Goal: Transaction & Acquisition: Purchase product/service

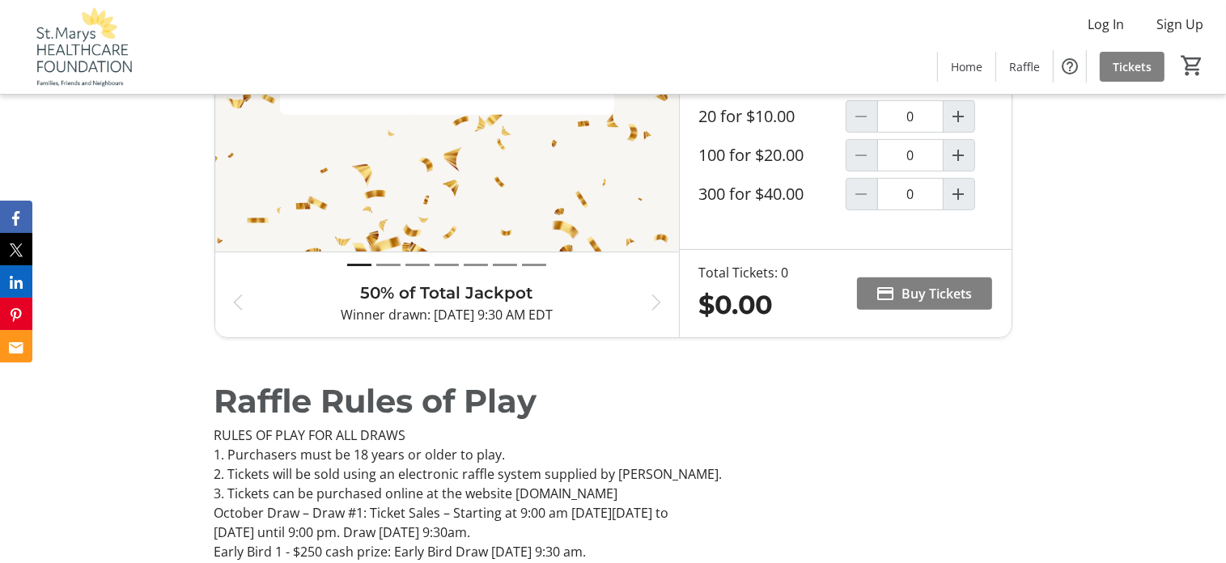
scroll to position [647, 0]
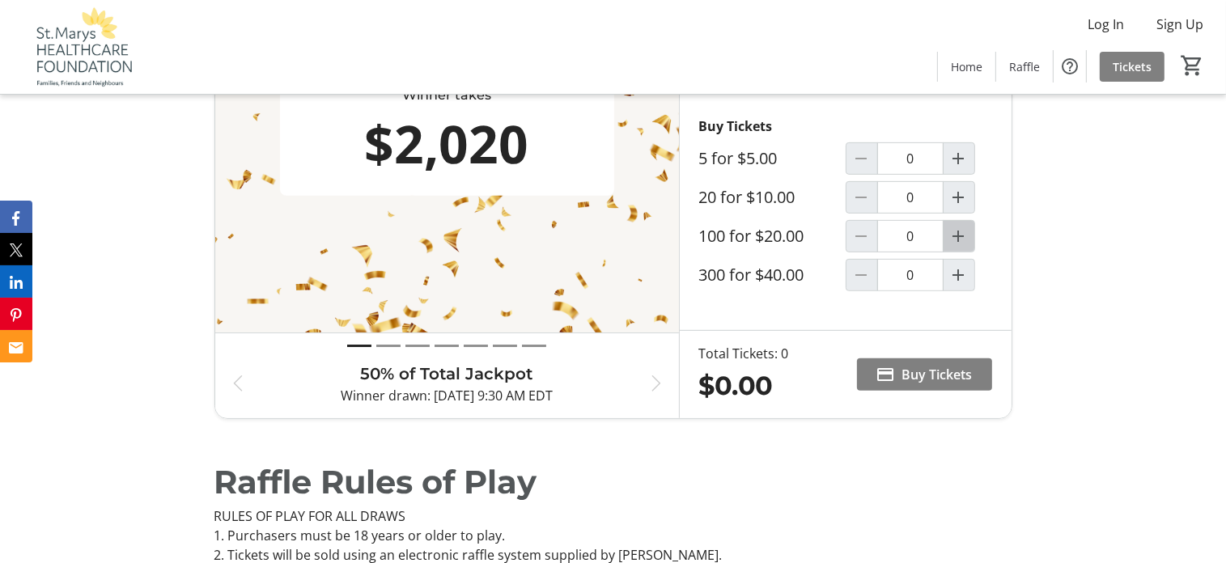
click at [964, 232] on mat-icon "Increment by one" at bounding box center [958, 236] width 19 height 19
type input "1"
click at [932, 370] on span "Buy Tickets" at bounding box center [937, 374] width 70 height 19
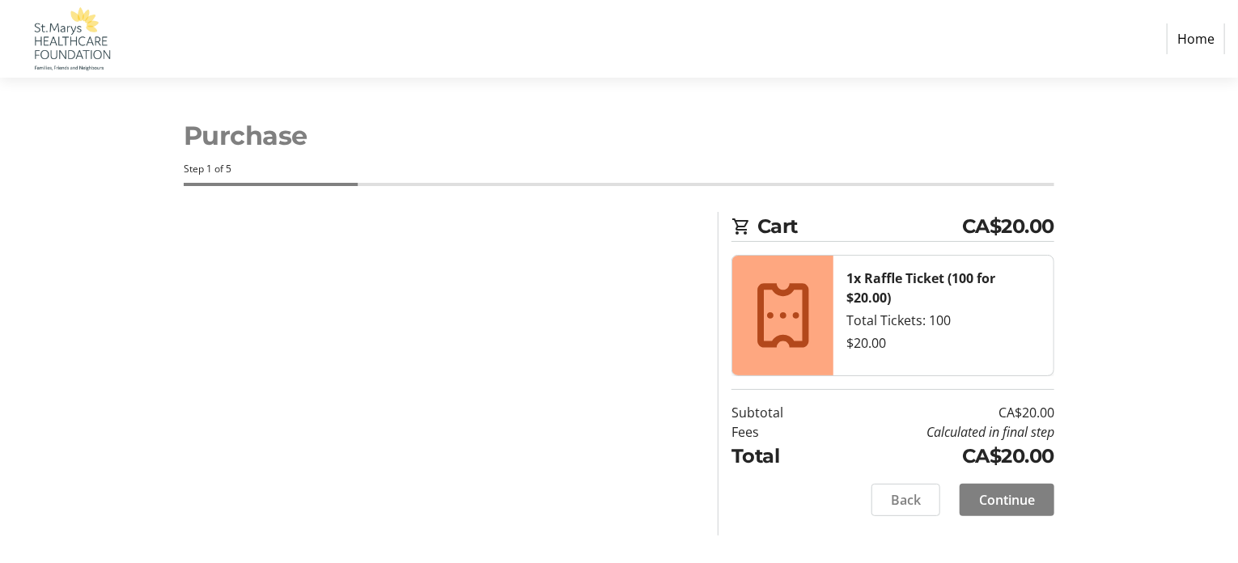
select select "CA"
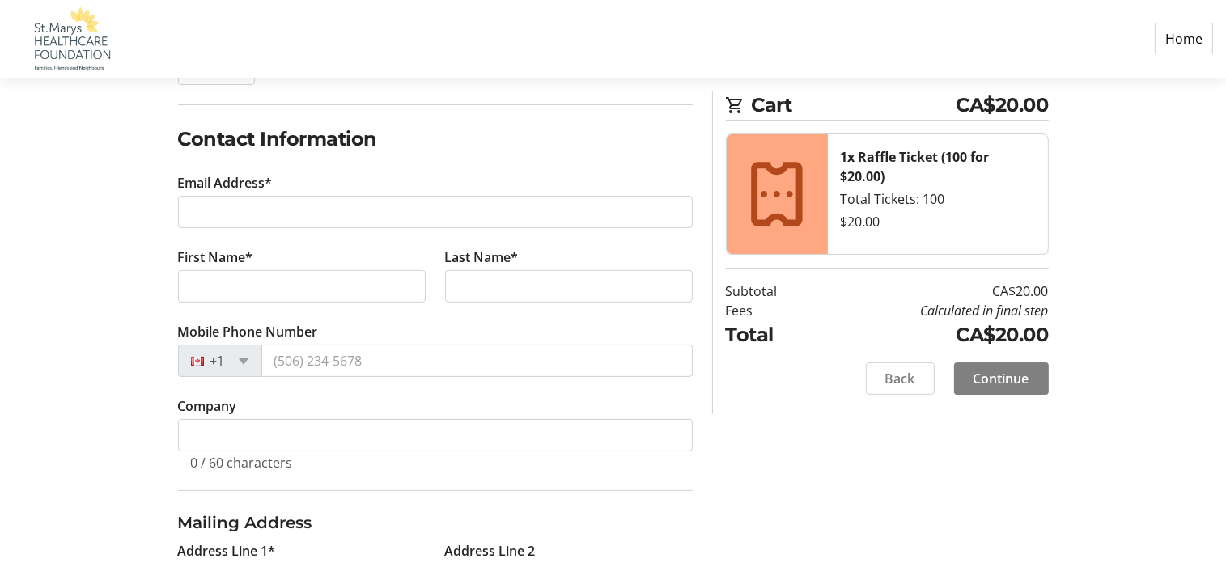
scroll to position [243, 0]
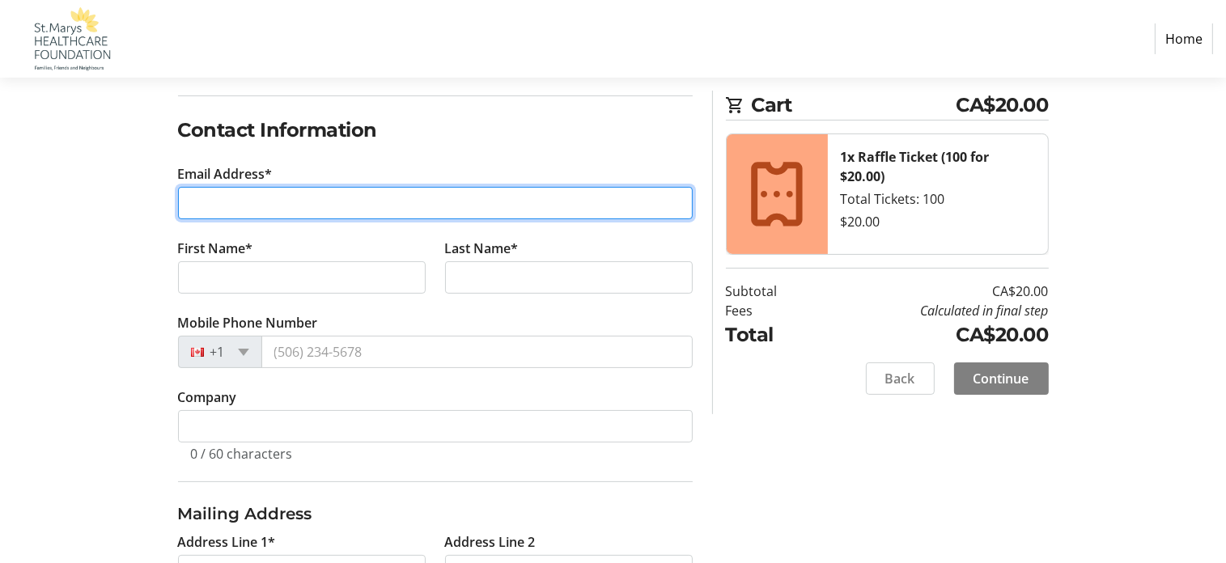
click at [244, 209] on input "Email Address*" at bounding box center [435, 203] width 515 height 32
type input "[EMAIL_ADDRESS][DOMAIN_NAME]"
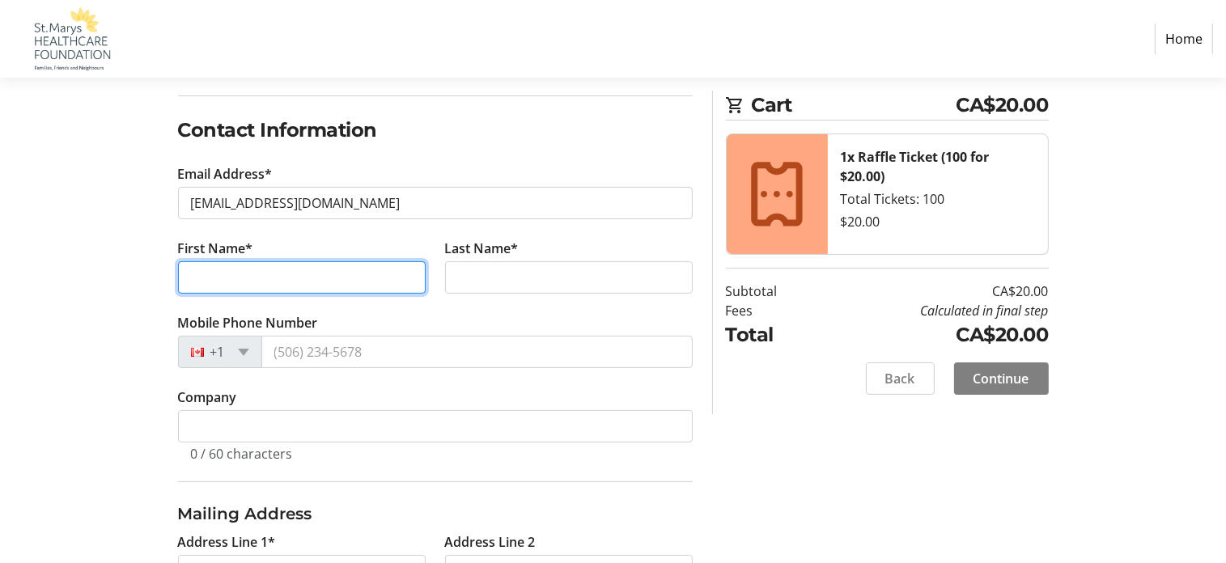
type input "[PERSON_NAME]"
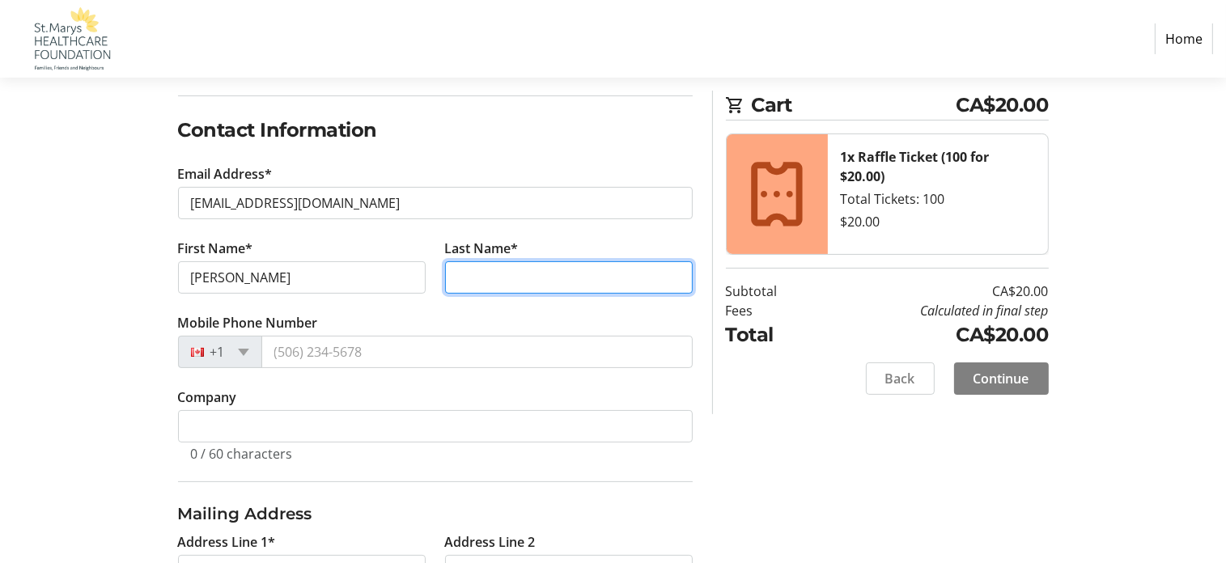
type input "[PERSON_NAME]"
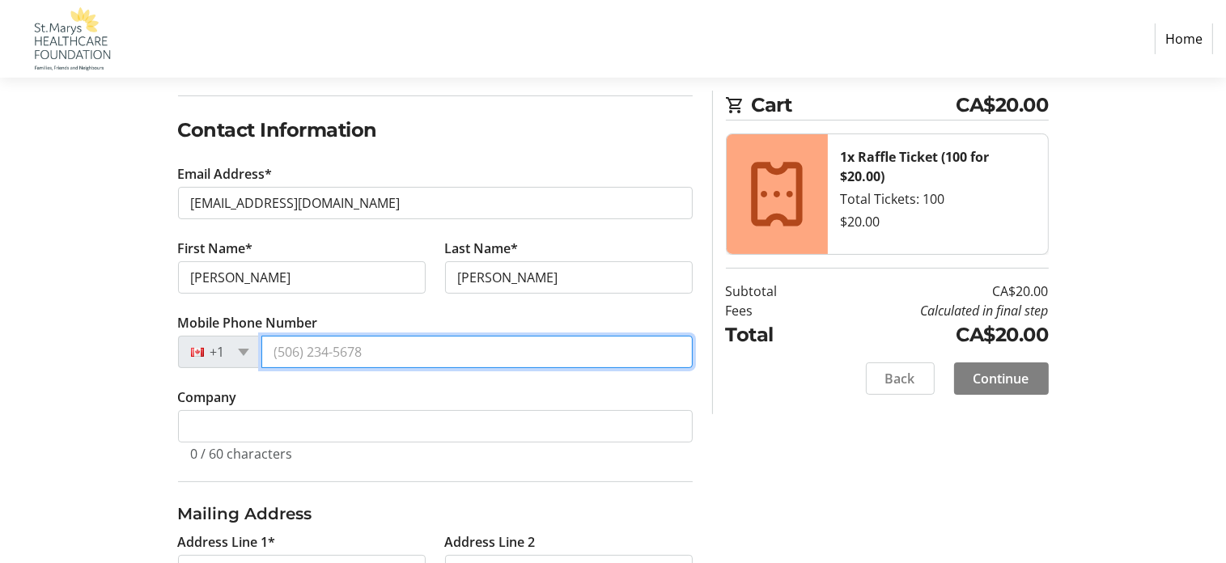
type input "[PHONE_NUMBER]"
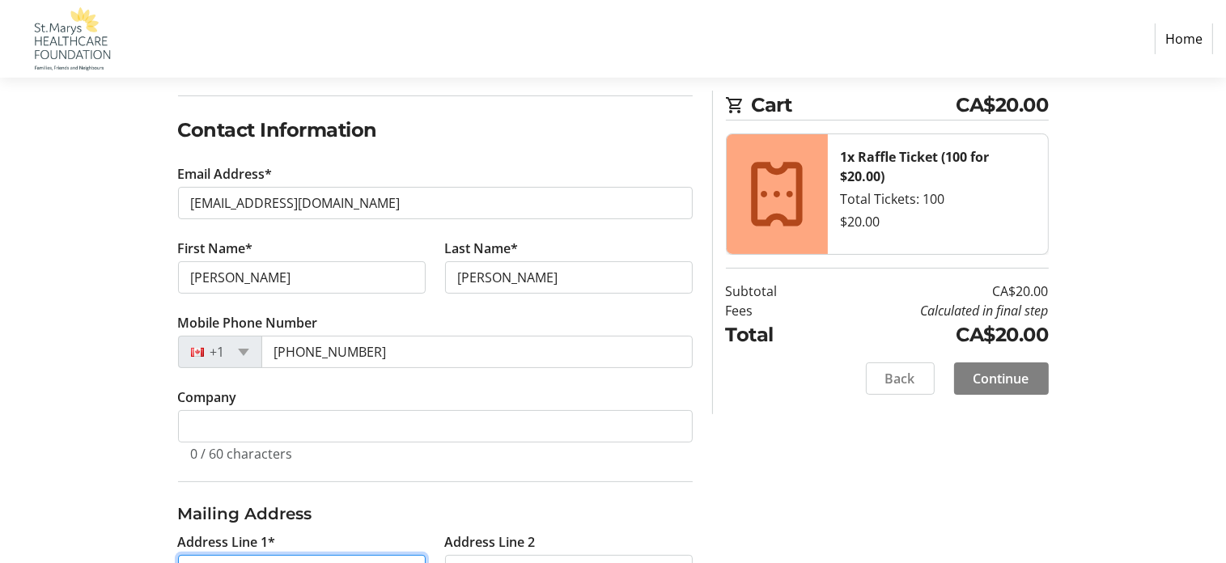
type input "[STREET_ADDRESS]"
type input "Elmira"
select select "ON"
type input "N3B1G8"
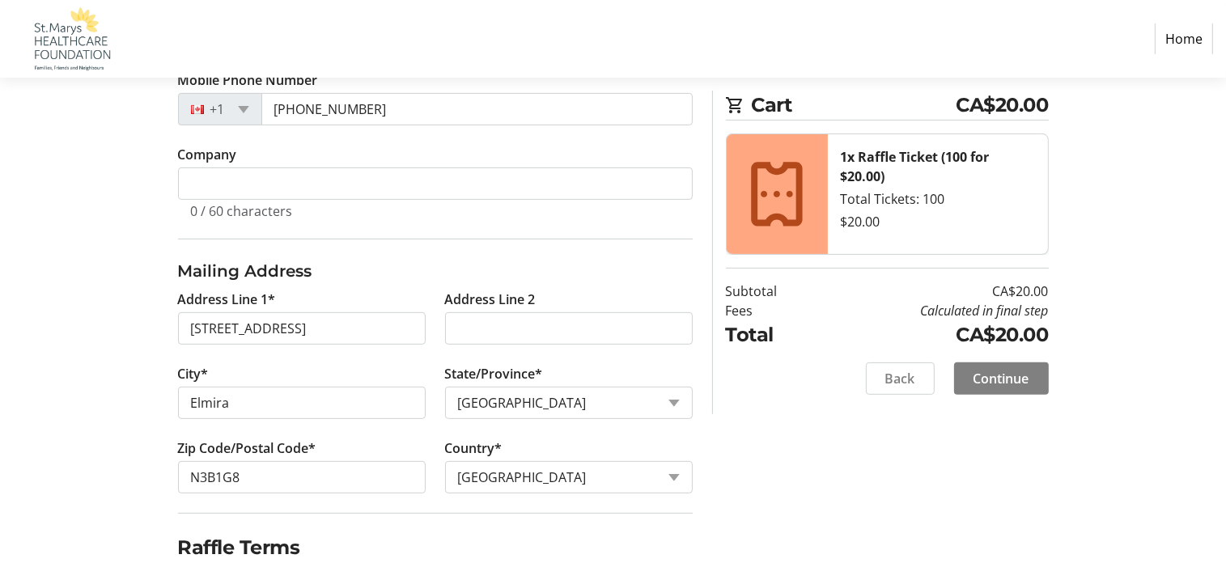
scroll to position [566, 0]
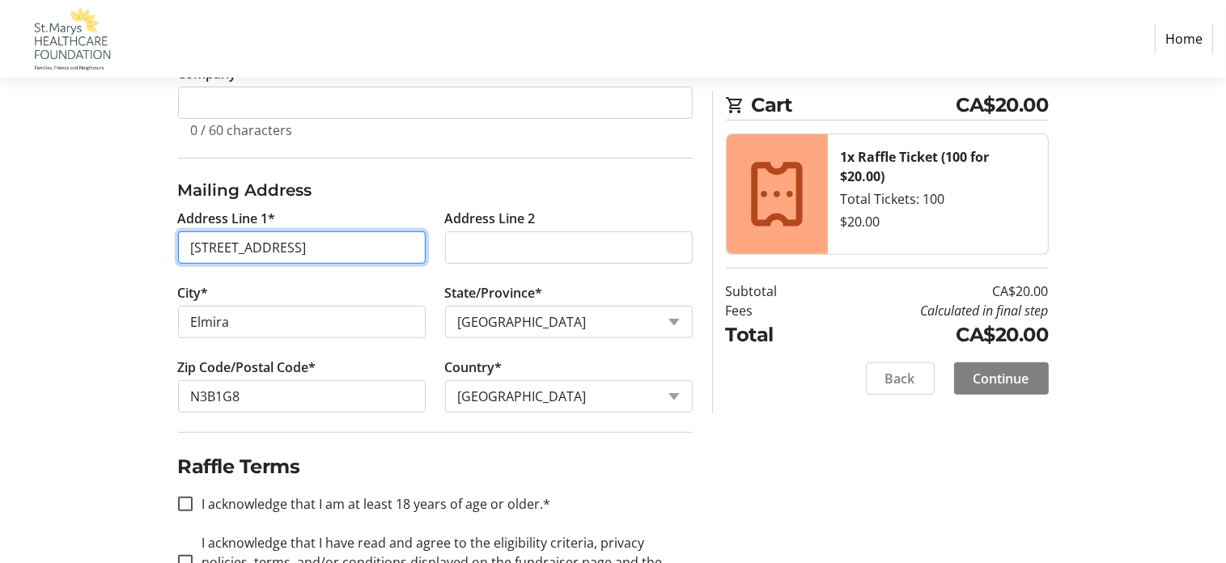
click at [300, 248] on input "[STREET_ADDRESS]" at bounding box center [302, 247] width 248 height 32
type input "[STREET_ADDRESS][PERSON_NAME]"
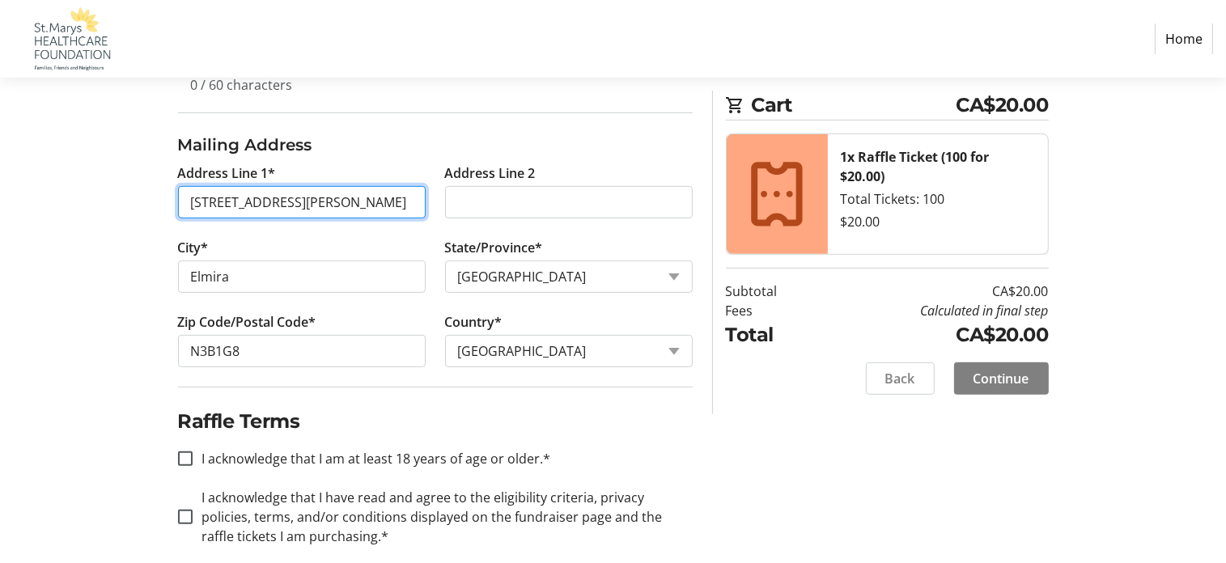
scroll to position [631, 0]
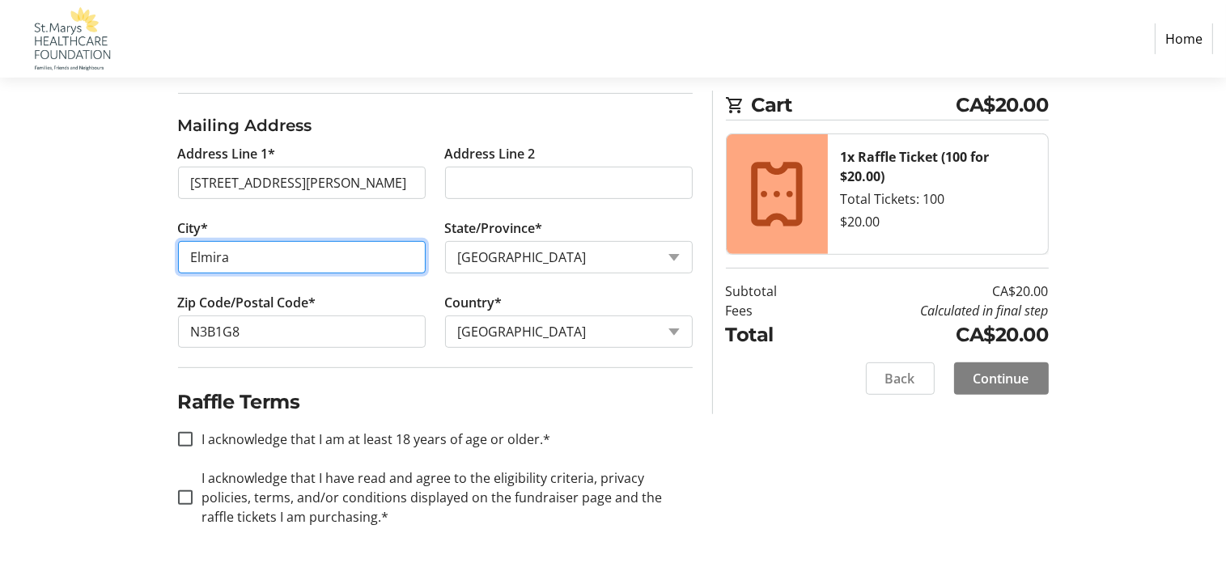
click at [346, 258] on input "Elmira" at bounding box center [302, 257] width 248 height 32
type input "St. Marys"
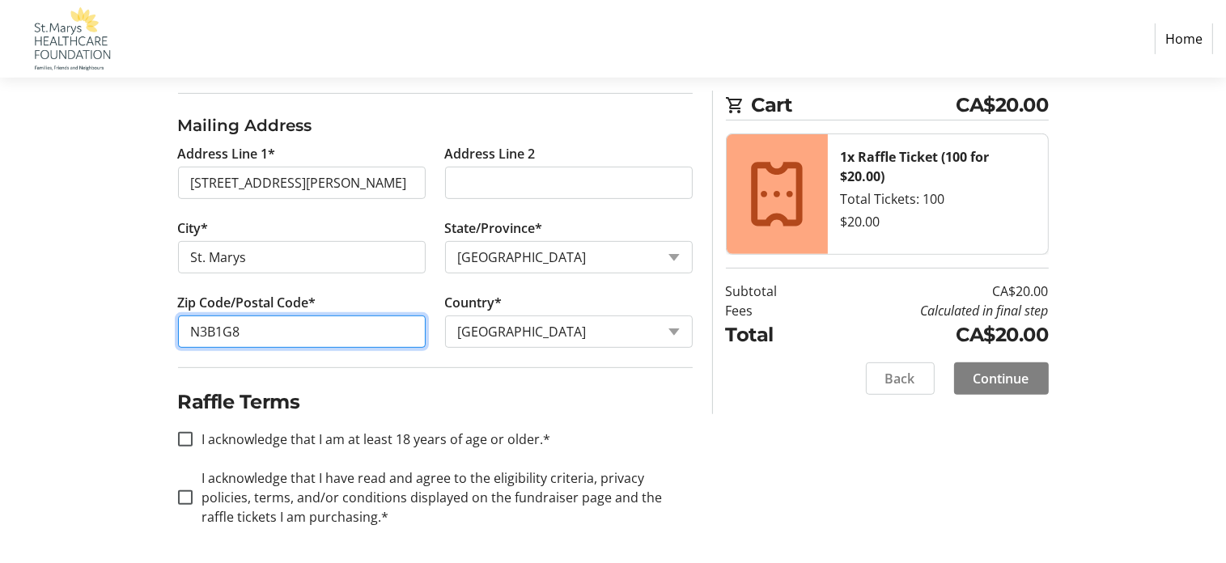
click at [299, 328] on input "N3B1G8" at bounding box center [302, 331] width 248 height 32
type input "N4X1B5"
click at [182, 436] on input "I acknowledge that I am at least 18 years of age or older.*" at bounding box center [185, 439] width 15 height 15
checkbox input "true"
drag, startPoint x: 184, startPoint y: 494, endPoint x: 275, endPoint y: 478, distance: 92.0
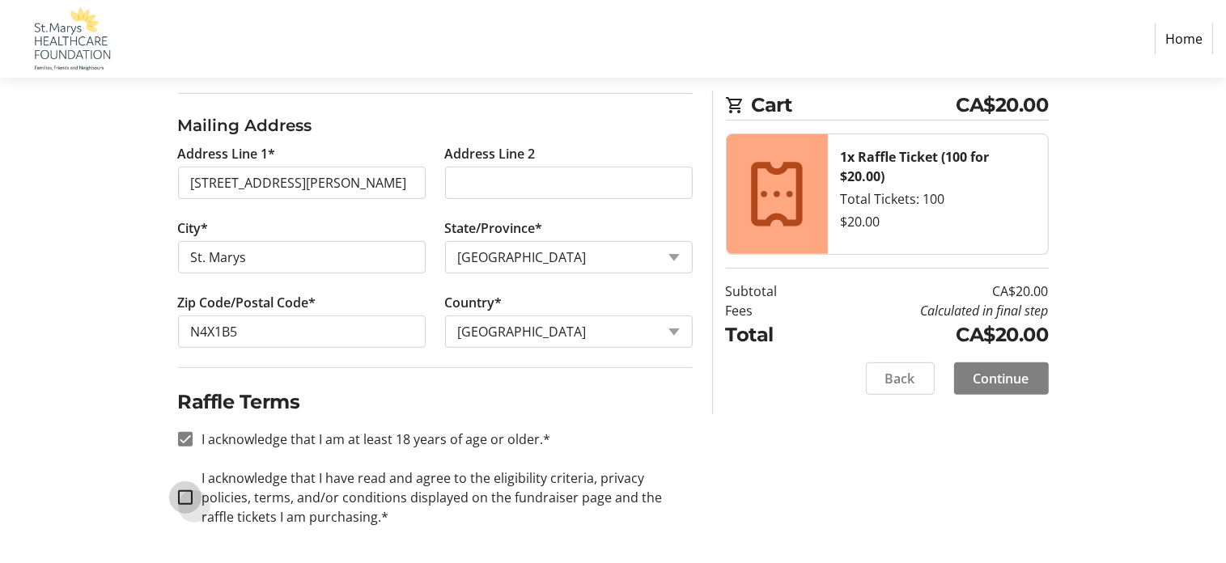
click at [184, 494] on input "I acknowledge that I have read and agree to the eligibility criteria, privacy p…" at bounding box center [185, 497] width 15 height 15
checkbox input "true"
click at [990, 374] on span "Continue" at bounding box center [1001, 378] width 56 height 19
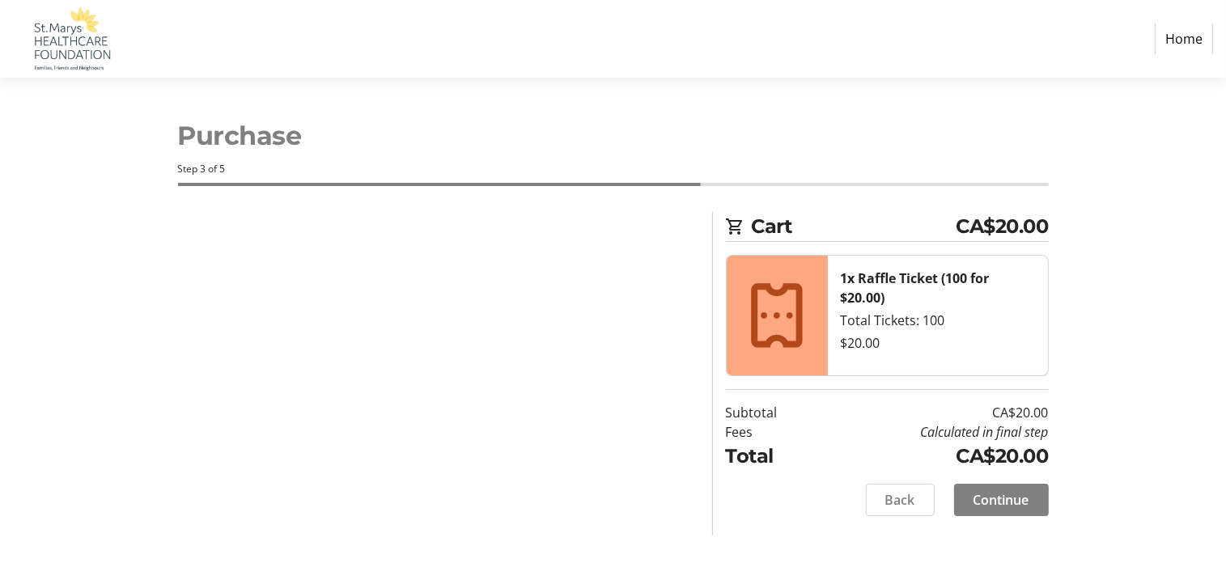
scroll to position [0, 0]
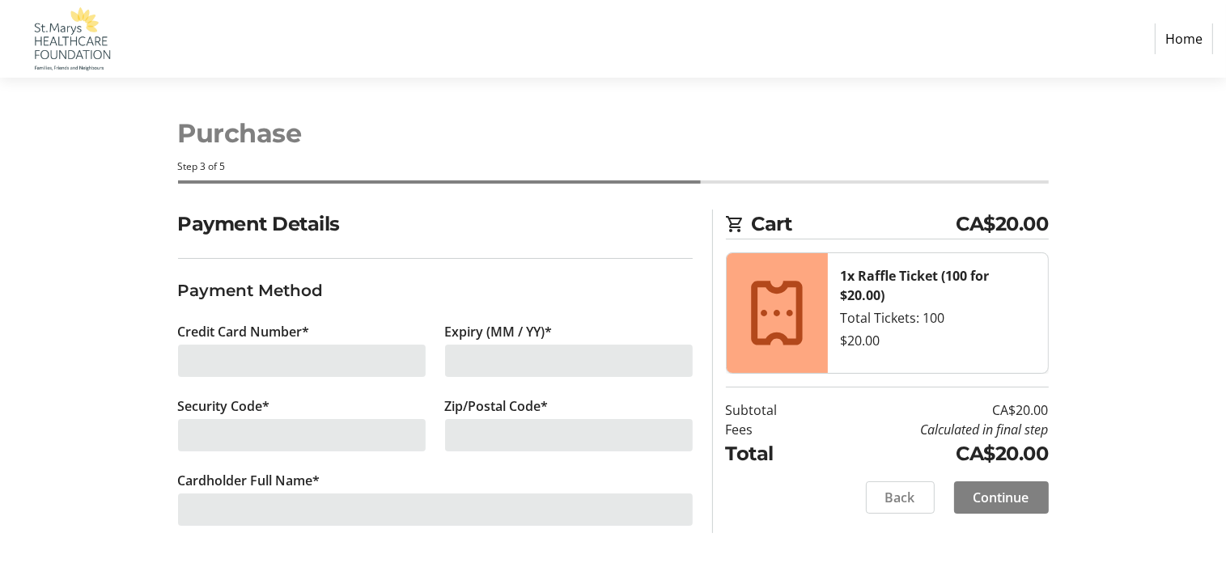
scroll to position [3, 0]
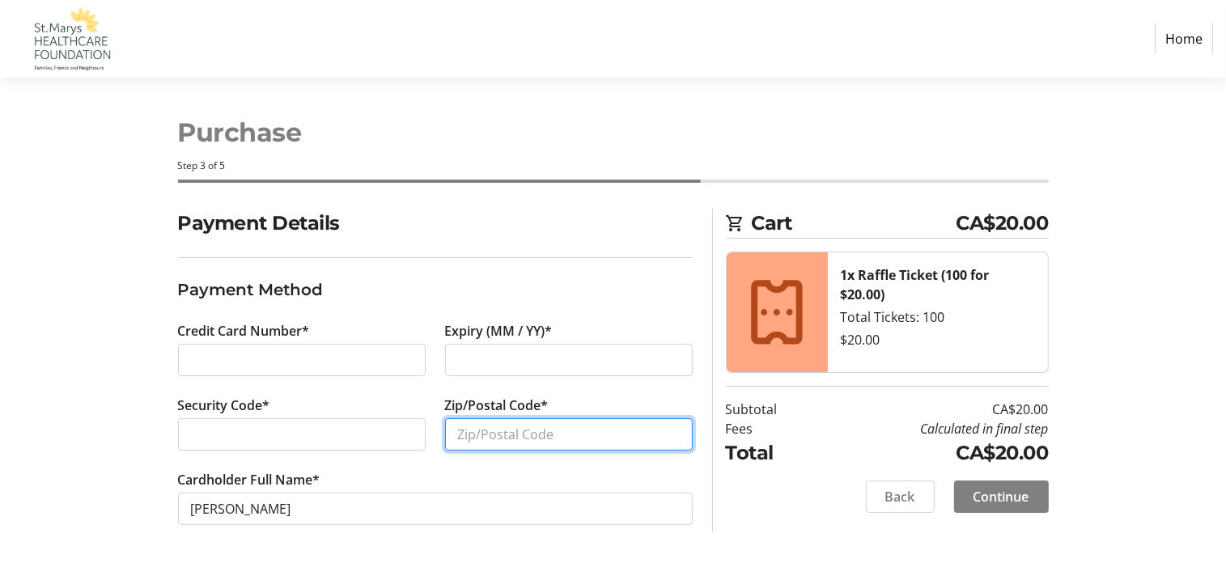
click at [463, 434] on input "Zip/Postal Code*" at bounding box center [569, 434] width 248 height 32
type input "n4X1B5"
click at [1007, 503] on span "Continue" at bounding box center [1001, 496] width 56 height 19
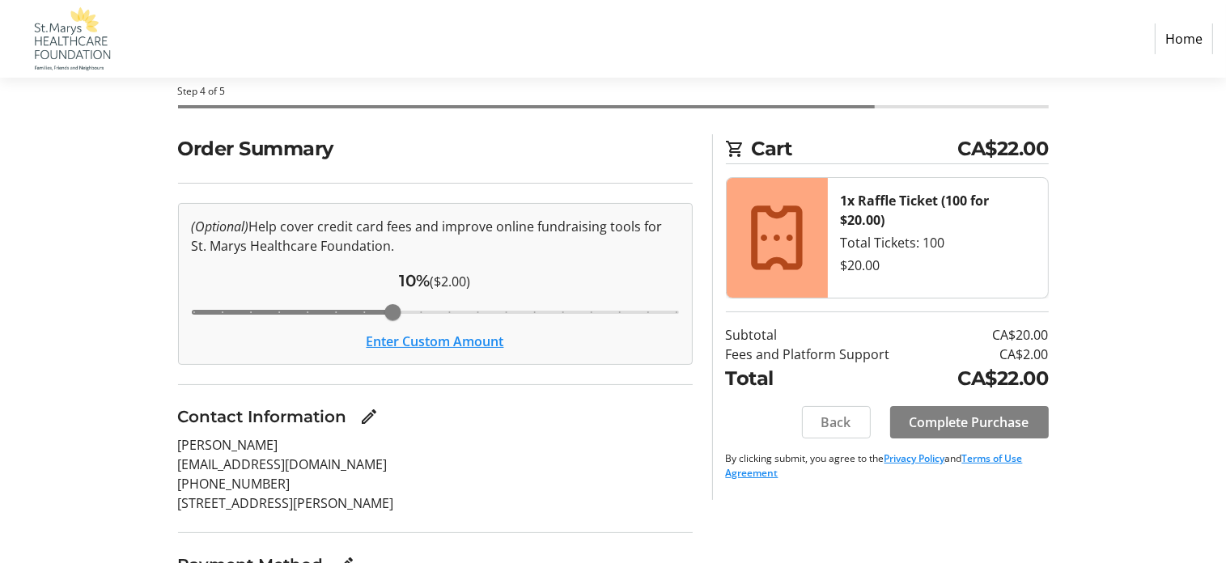
scroll to position [201, 0]
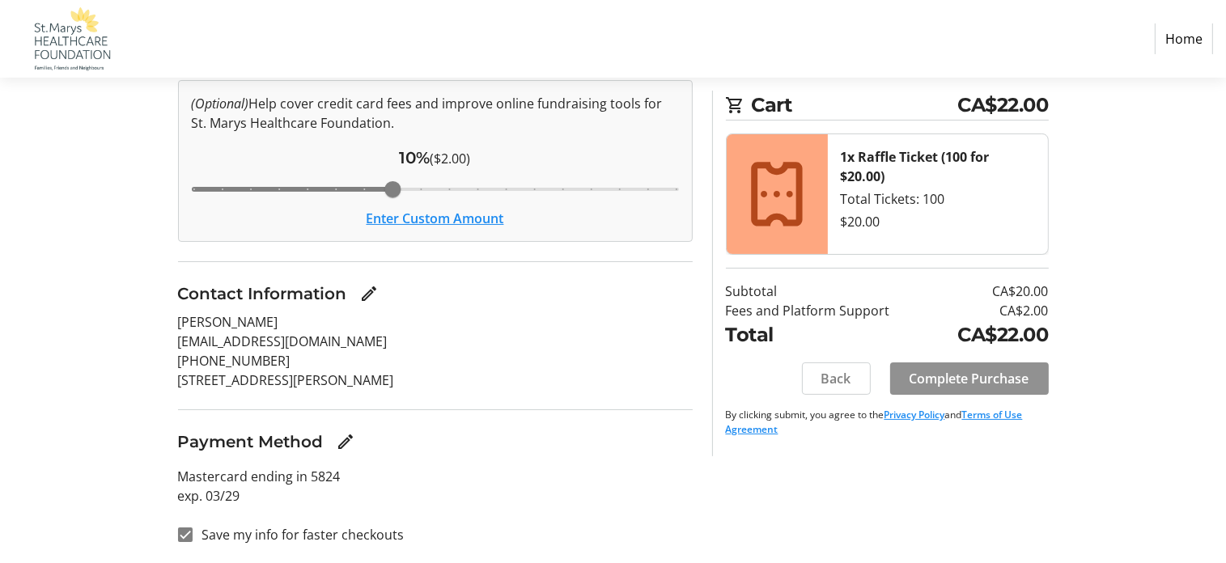
click at [969, 377] on span "Complete Purchase" at bounding box center [969, 378] width 120 height 19
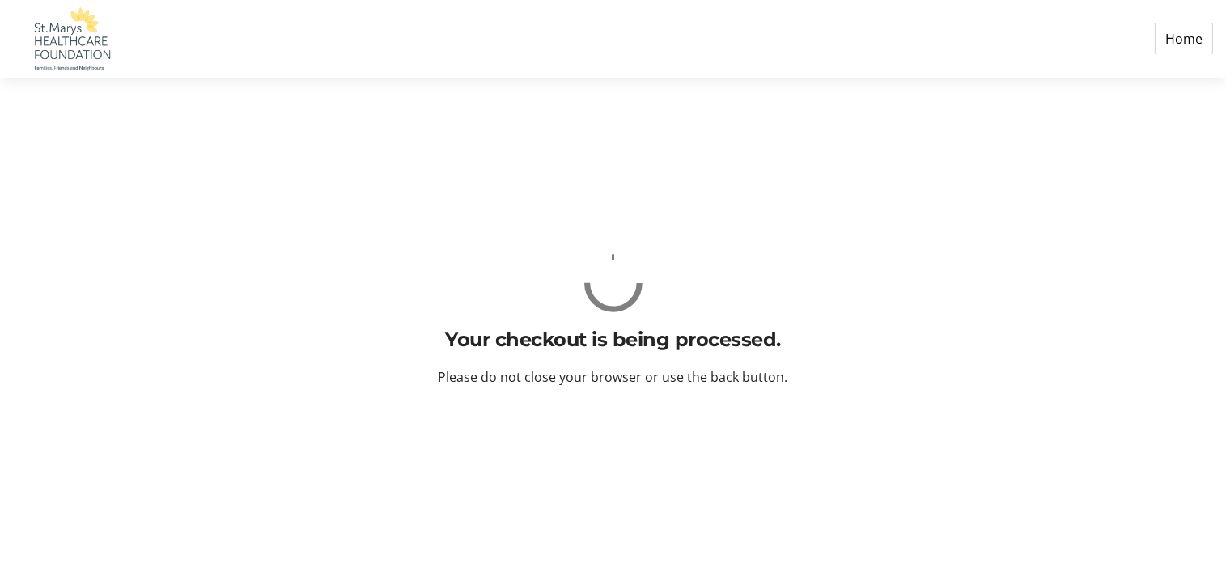
scroll to position [0, 0]
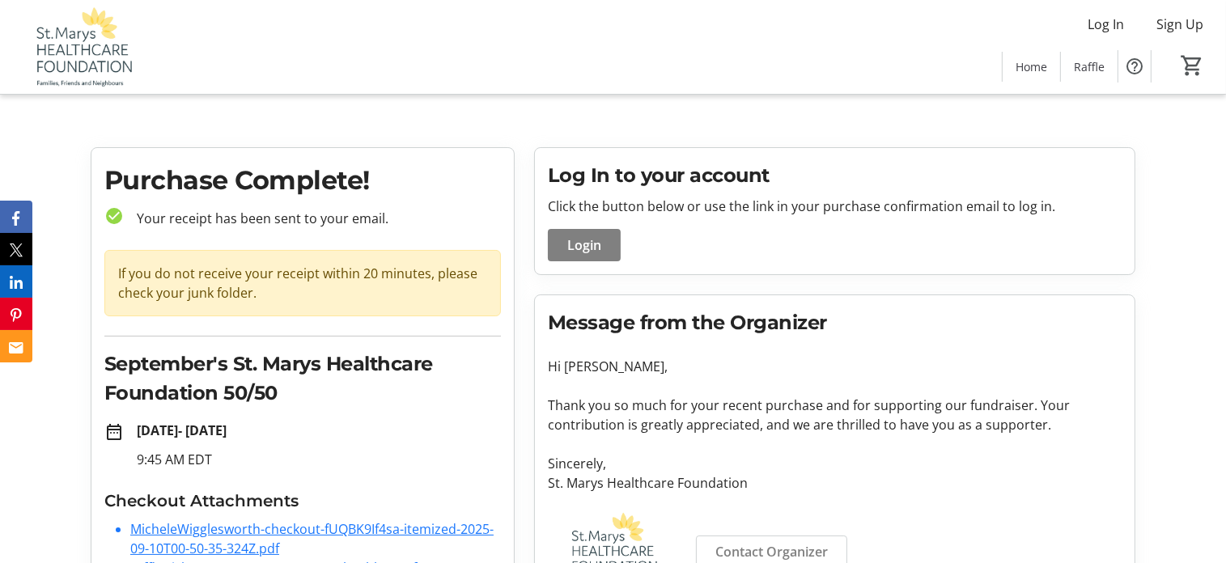
drag, startPoint x: 671, startPoint y: 135, endPoint x: 553, endPoint y: 80, distance: 130.3
click at [670, 133] on tr-root "Log In Sign Up Home Raffle 0 Home Raffle Purchase Complete! check_circle Your r…" at bounding box center [613, 318] width 1226 height 637
